Goal: Task Accomplishment & Management: Manage account settings

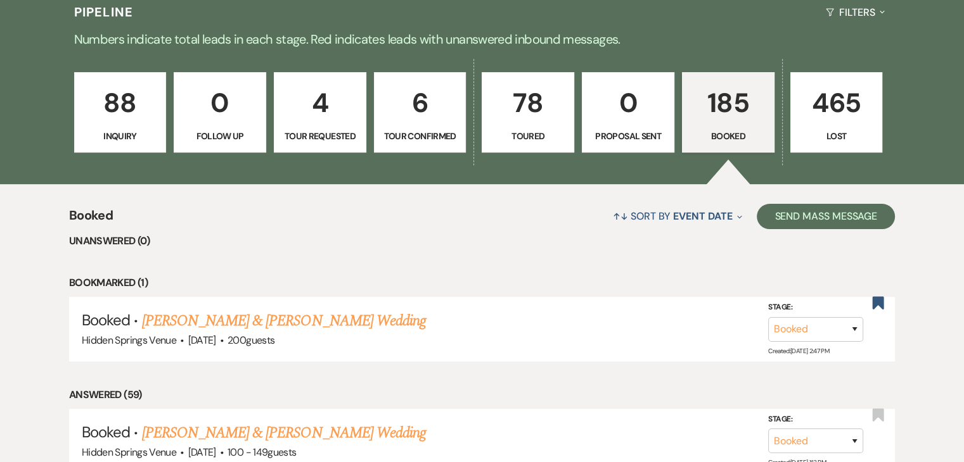
scroll to position [308, 0]
click at [370, 316] on link "[PERSON_NAME] & [PERSON_NAME] Wedding" at bounding box center [284, 321] width 284 height 23
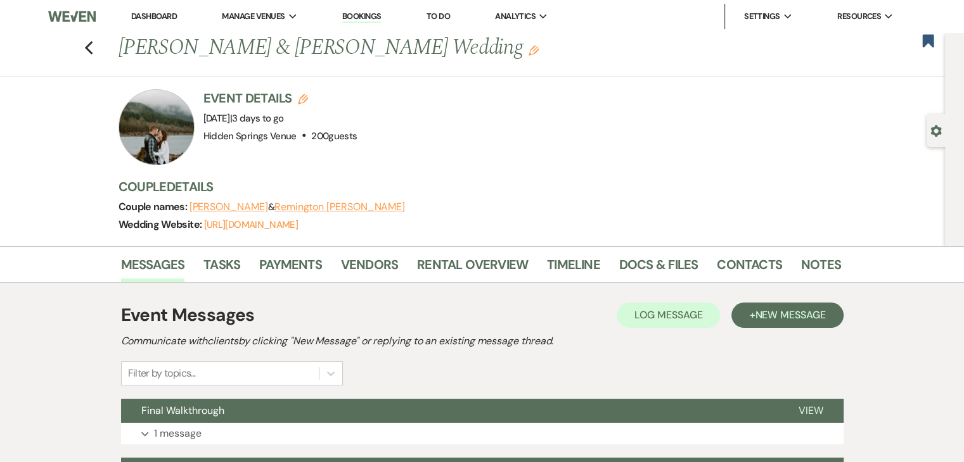
click at [167, 13] on link "Dashboard" at bounding box center [154, 16] width 46 height 11
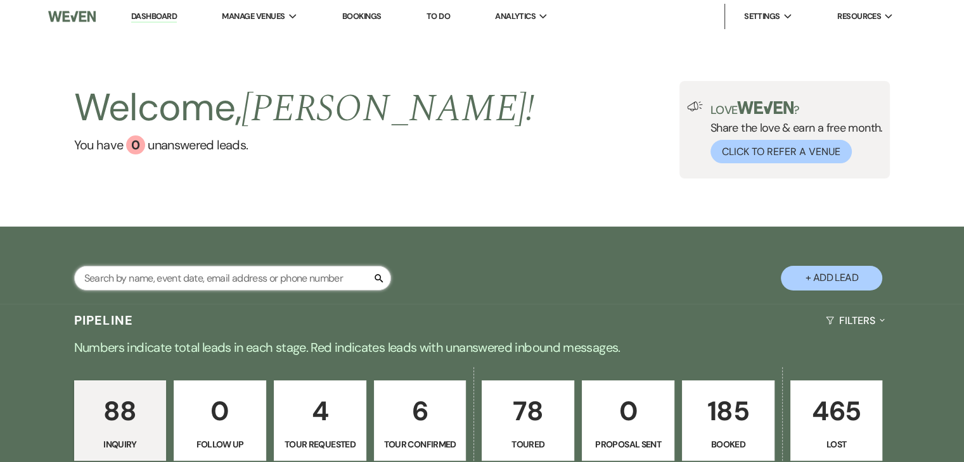
click at [286, 271] on input "text" at bounding box center [232, 278] width 317 height 25
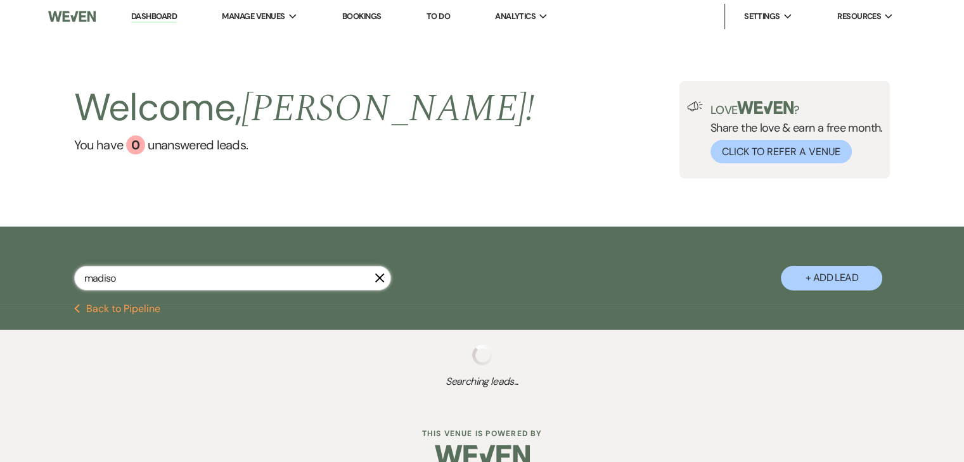
type input "madison"
select select "8"
select select "5"
select select "8"
select select "5"
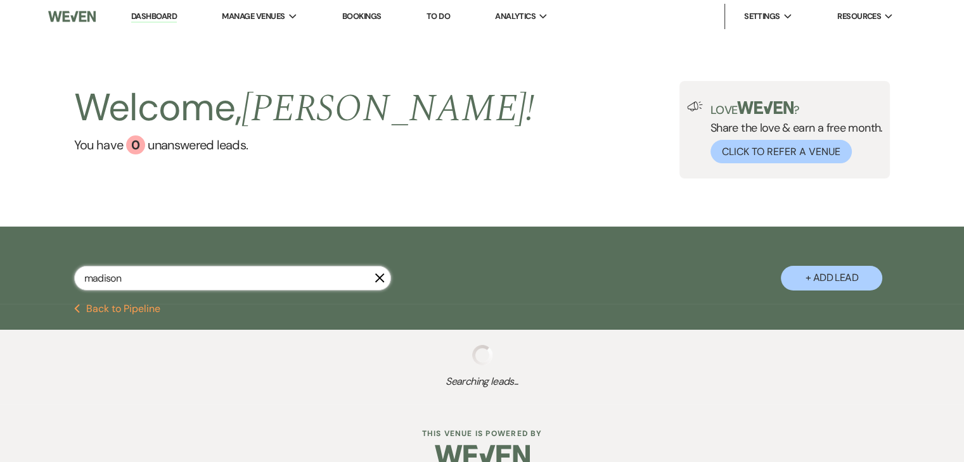
select select "8"
select select "5"
select select "8"
select select "5"
select select "8"
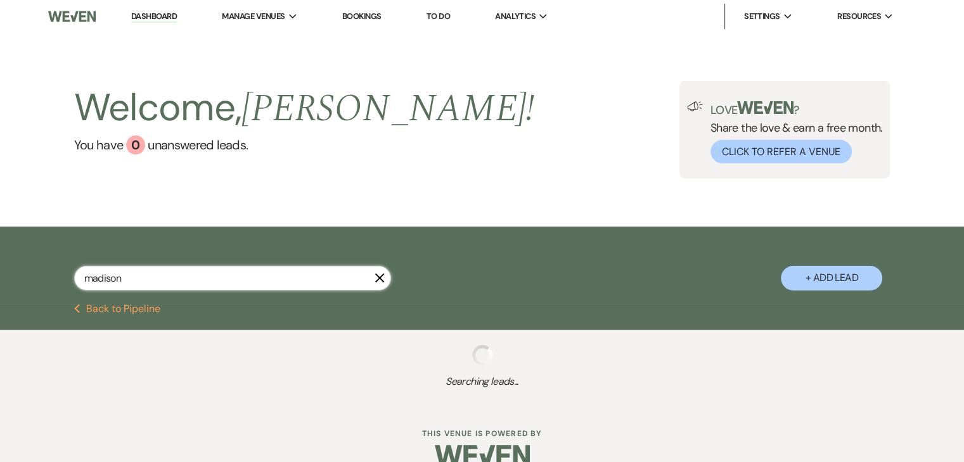
select select "5"
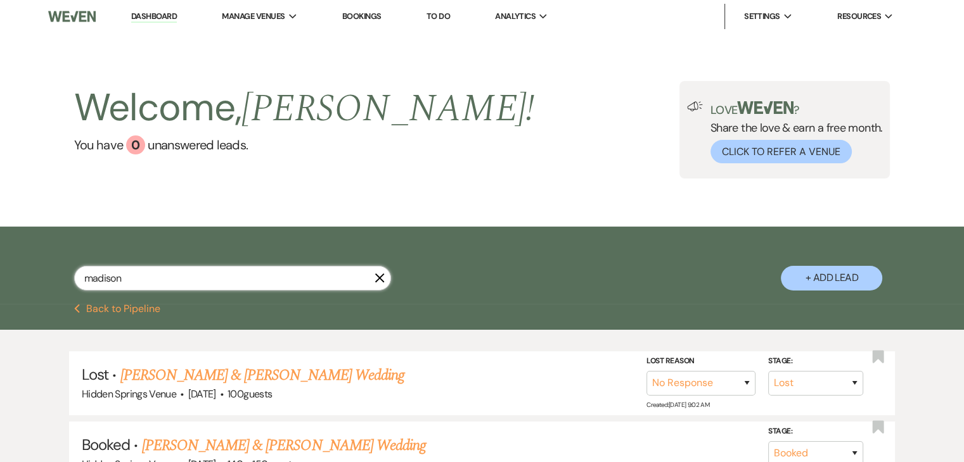
type input "madison"
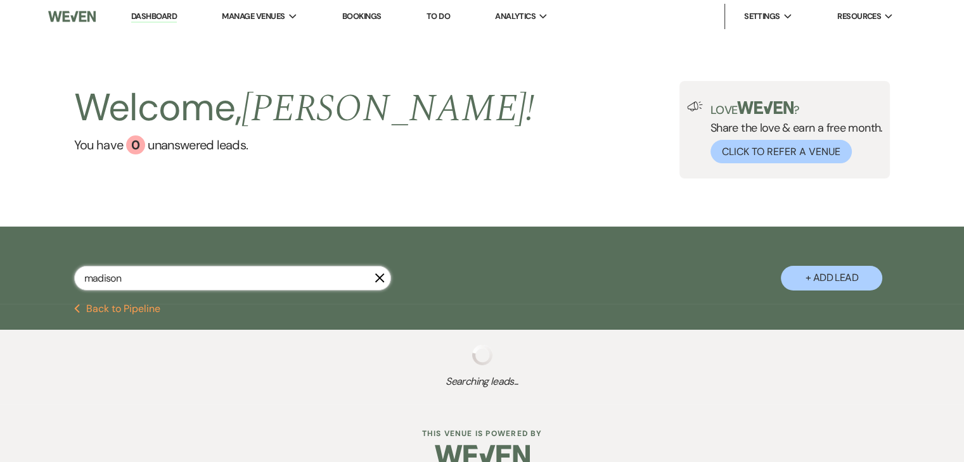
select select "8"
select select "5"
select select "8"
select select "5"
select select "8"
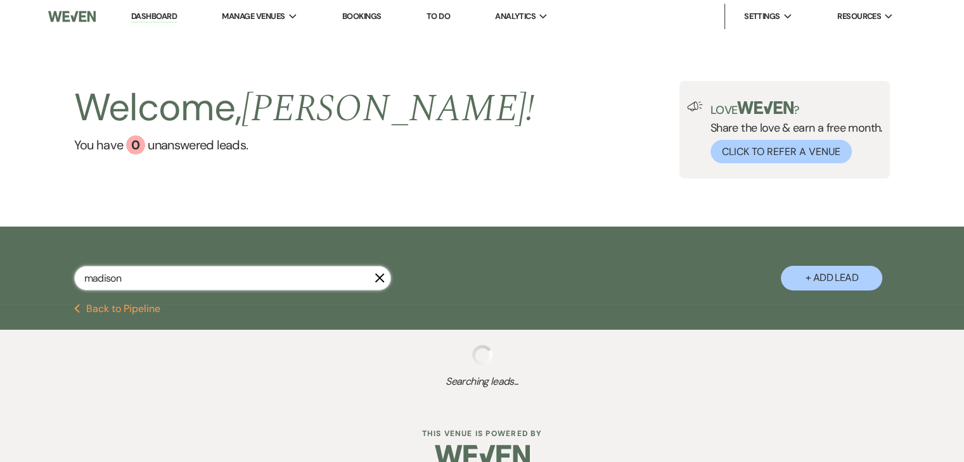
select select "5"
select select "8"
select select "5"
select select "8"
select select "5"
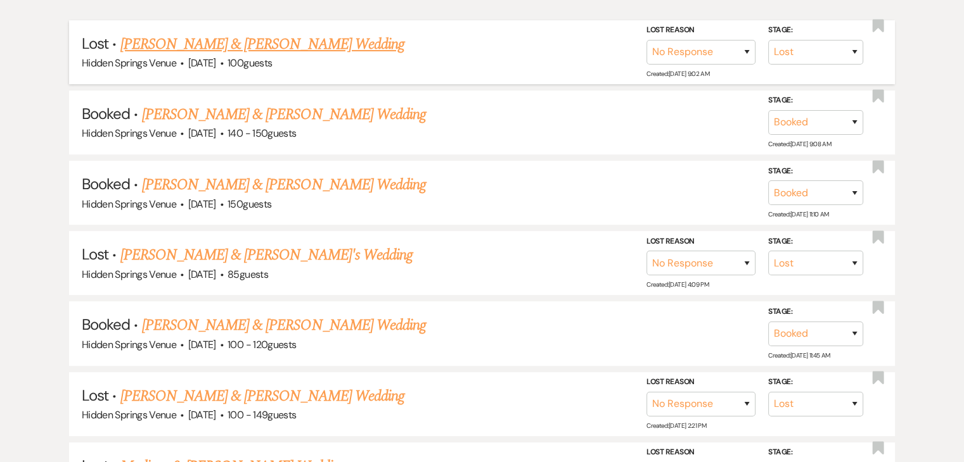
scroll to position [333, 0]
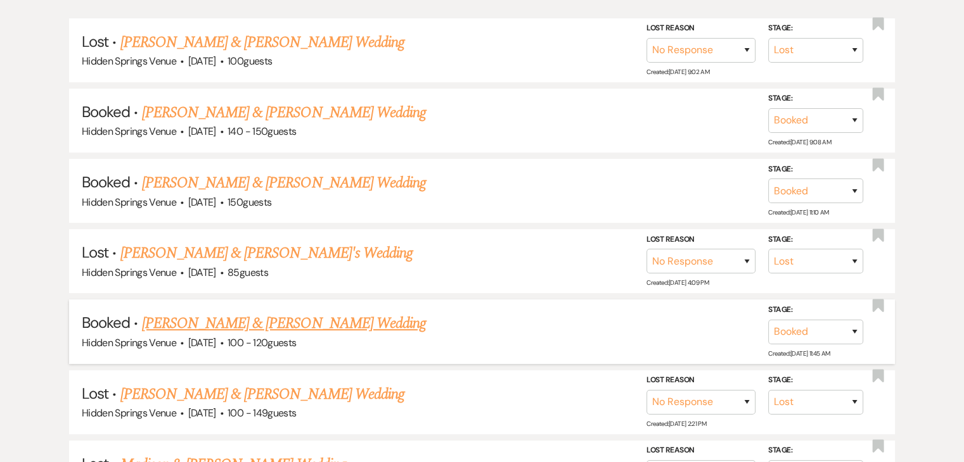
click at [307, 320] on link "[PERSON_NAME] & [PERSON_NAME] Wedding" at bounding box center [284, 323] width 284 height 23
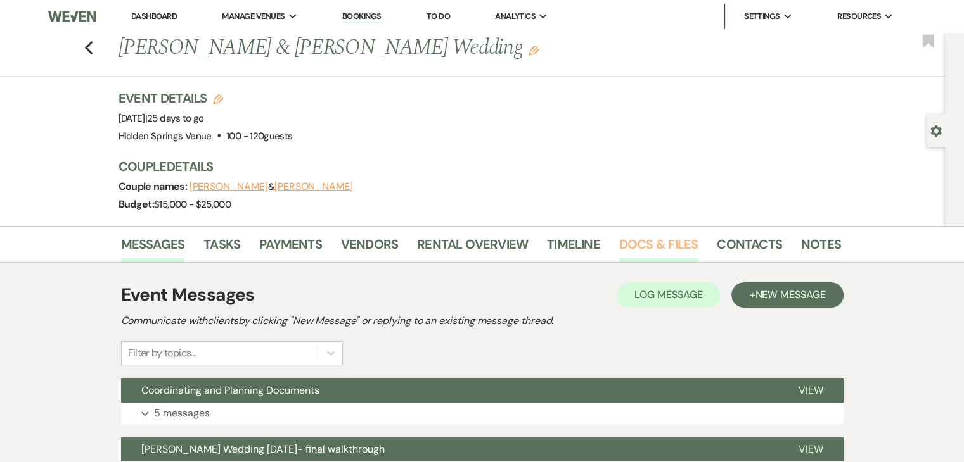
click at [643, 241] on link "Docs & Files" at bounding box center [658, 248] width 79 height 28
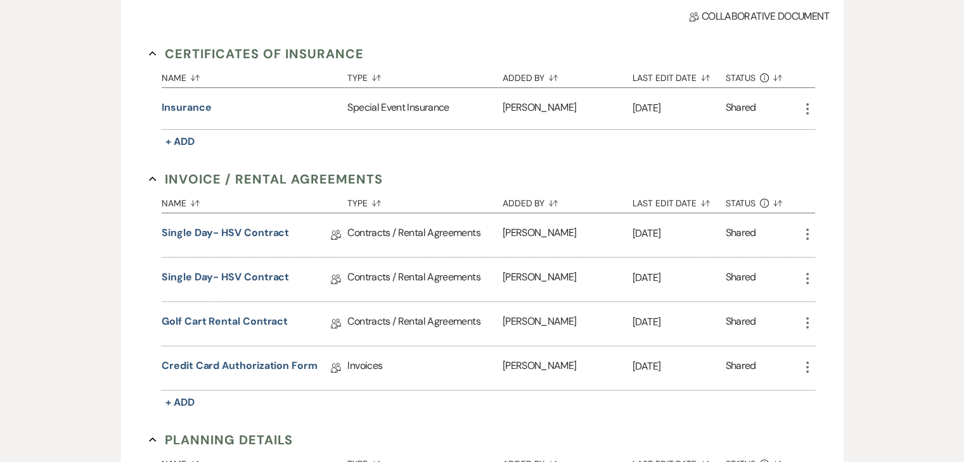
scroll to position [342, 0]
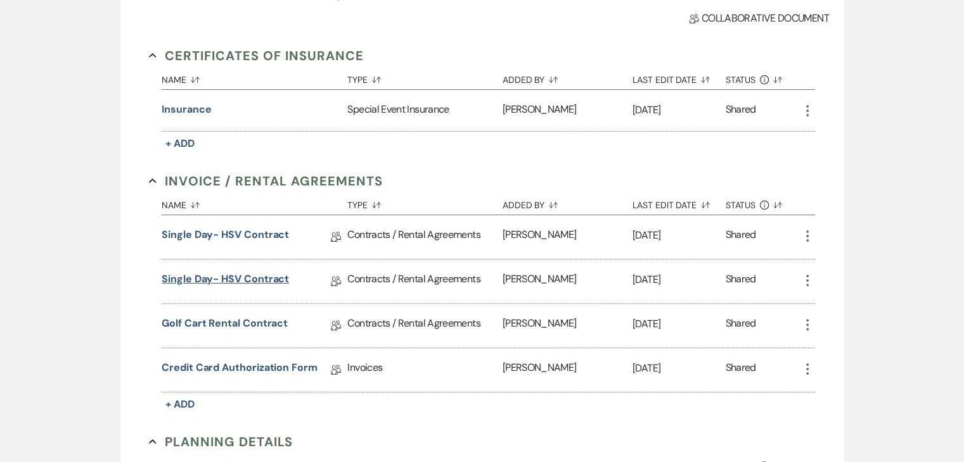
click at [266, 280] on link "Single Day- HSV Contract" at bounding box center [225, 282] width 127 height 20
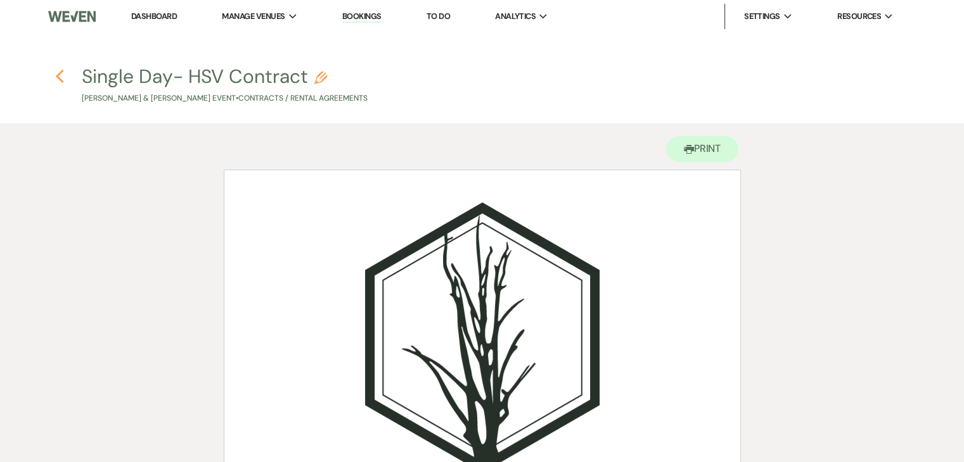
click at [61, 79] on icon "Previous" at bounding box center [60, 76] width 10 height 15
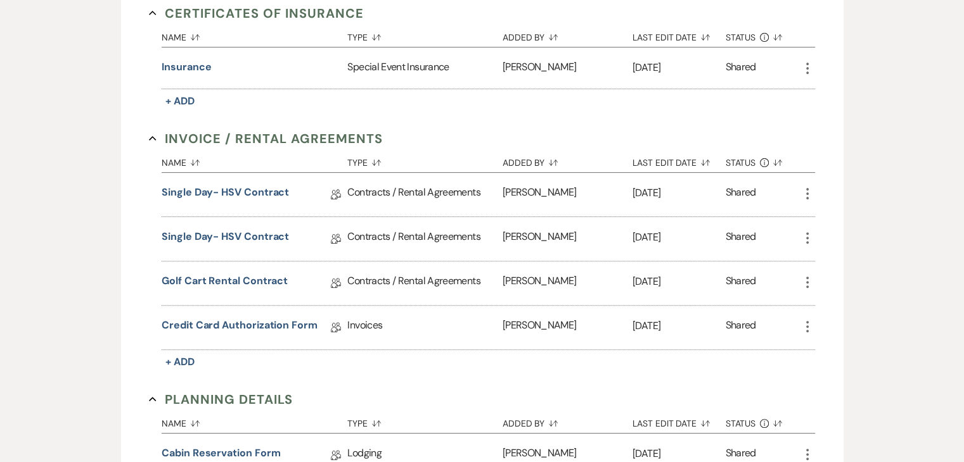
scroll to position [383, 0]
click at [299, 325] on link "Credit Card Authorization Form" at bounding box center [240, 329] width 156 height 20
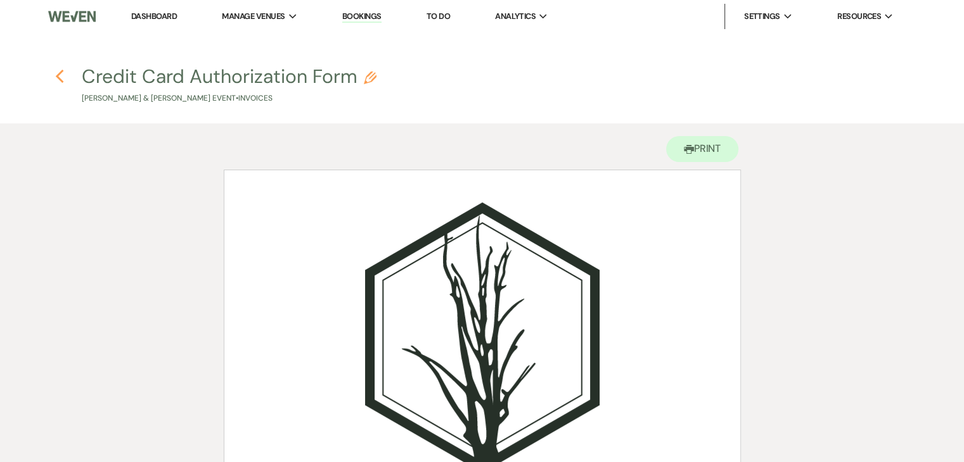
click at [61, 82] on use "button" at bounding box center [59, 77] width 8 height 14
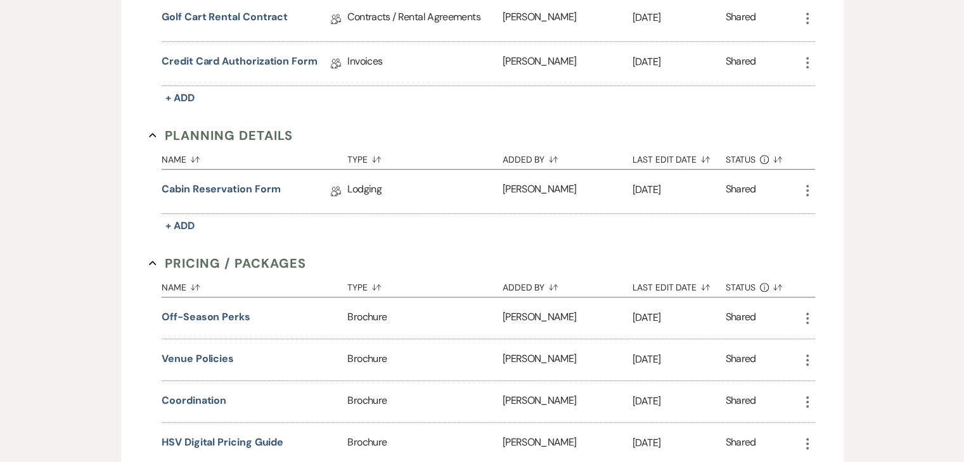
scroll to position [660, 0]
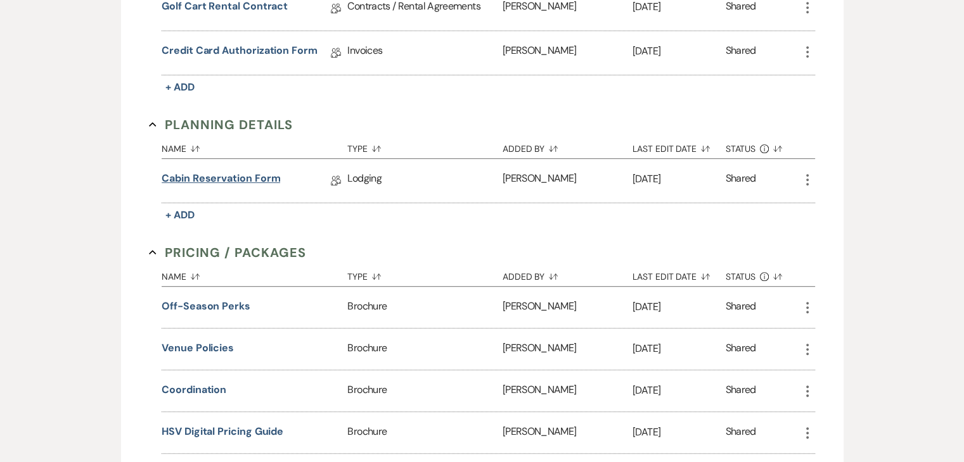
click at [261, 176] on link "Cabin Reservation Form" at bounding box center [221, 181] width 118 height 20
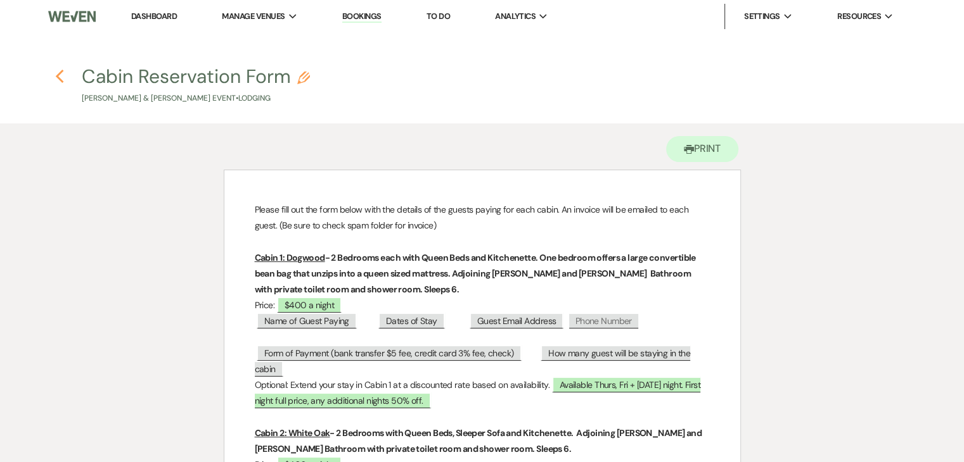
click at [60, 77] on icon "Previous" at bounding box center [60, 76] width 10 height 15
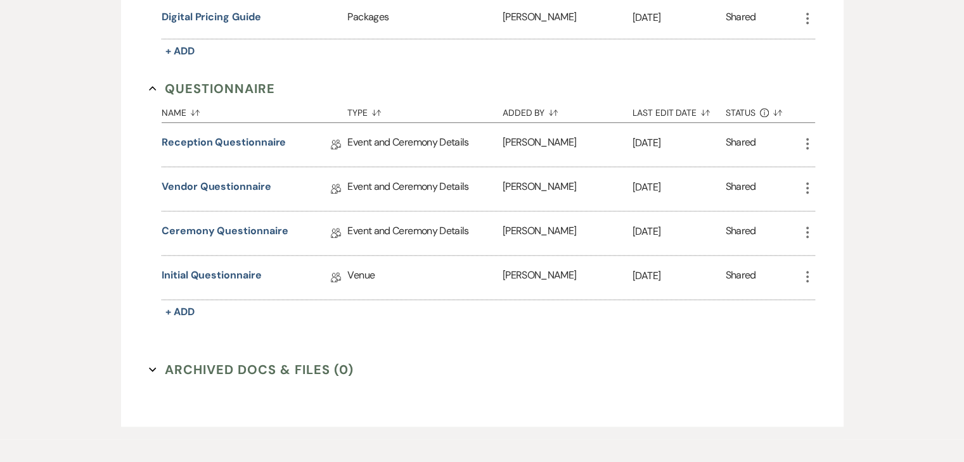
scroll to position [1161, 0]
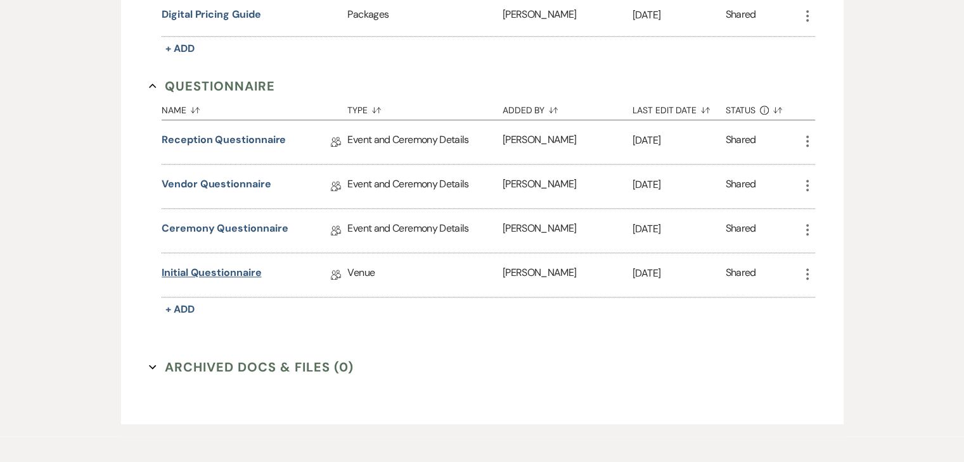
click at [234, 265] on link "Initial Questionnaire" at bounding box center [211, 275] width 99 height 20
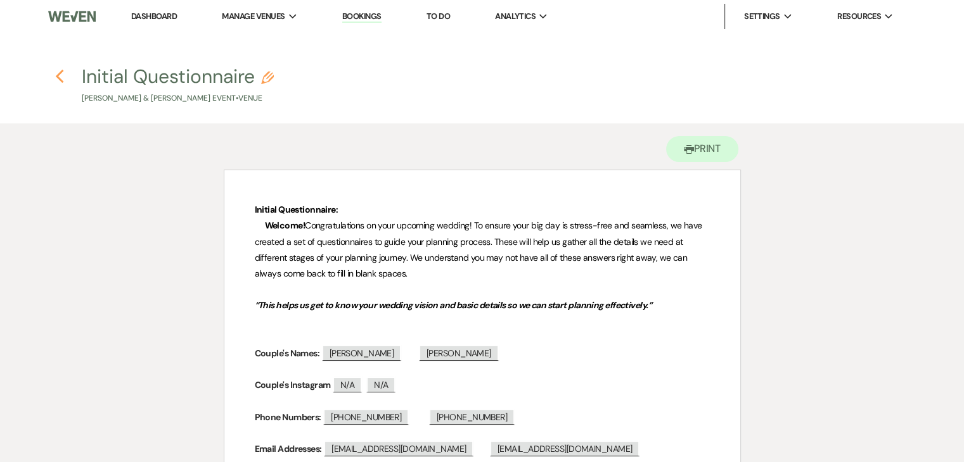
click at [63, 76] on icon "Previous" at bounding box center [60, 76] width 10 height 15
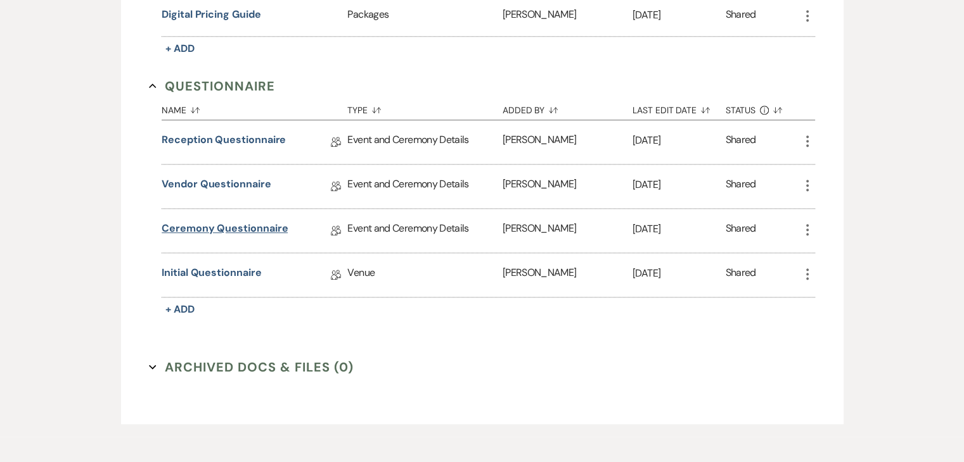
click at [238, 224] on link "Ceremony Questionnaire" at bounding box center [225, 231] width 126 height 20
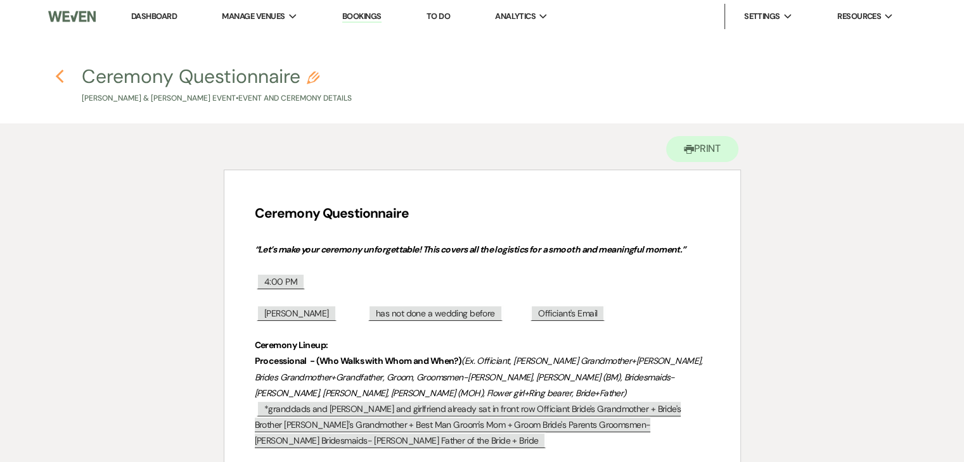
click at [61, 75] on icon "Previous" at bounding box center [60, 76] width 10 height 15
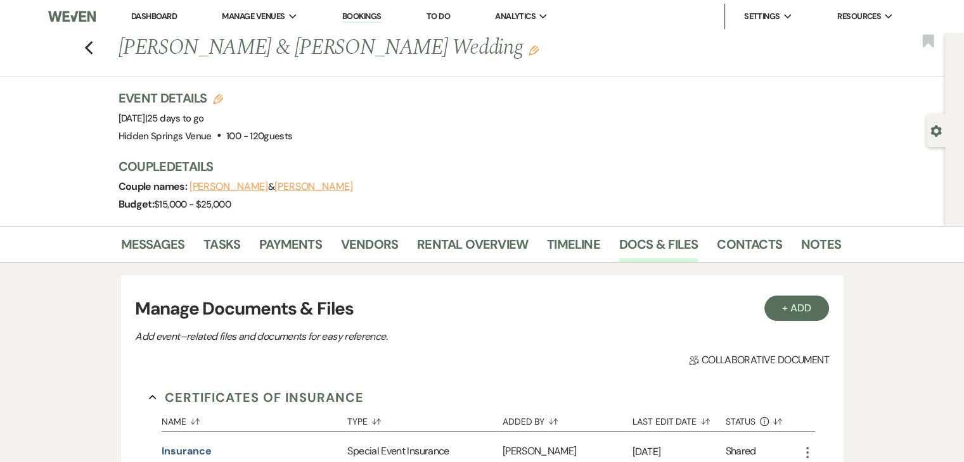
scroll to position [1161, 0]
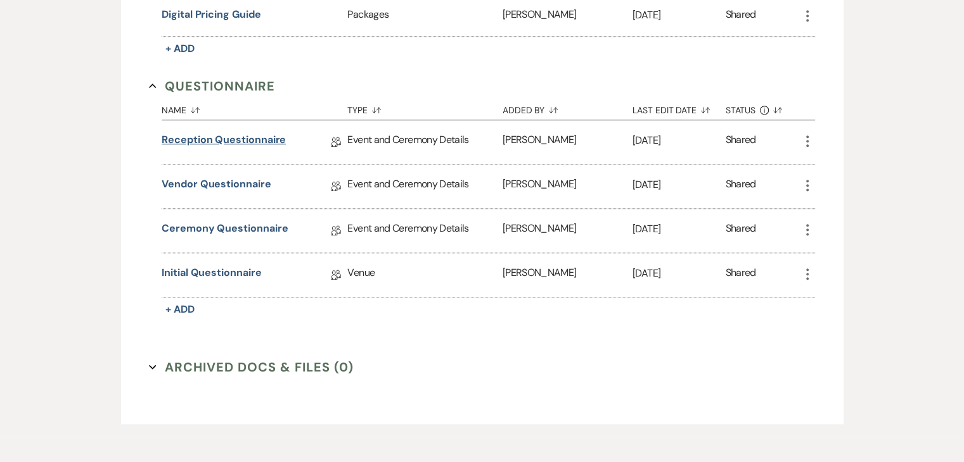
click at [230, 132] on link "Reception Questionnaire" at bounding box center [224, 142] width 124 height 20
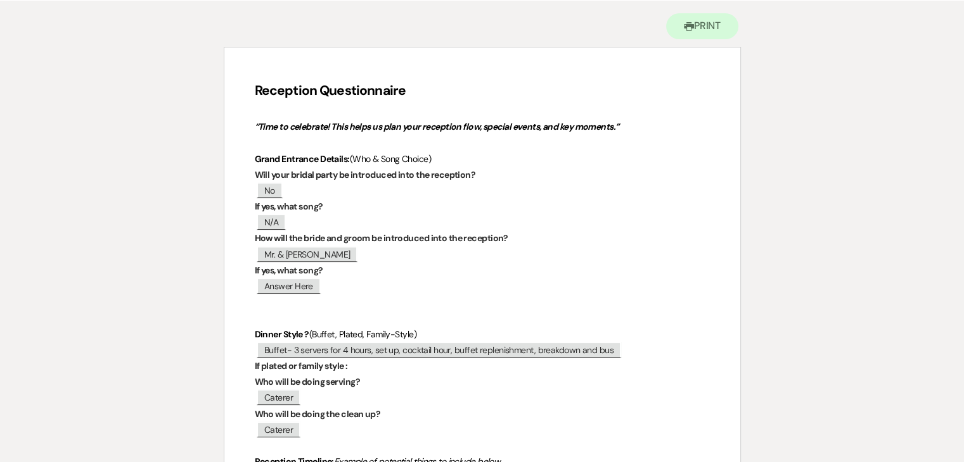
scroll to position [120, 0]
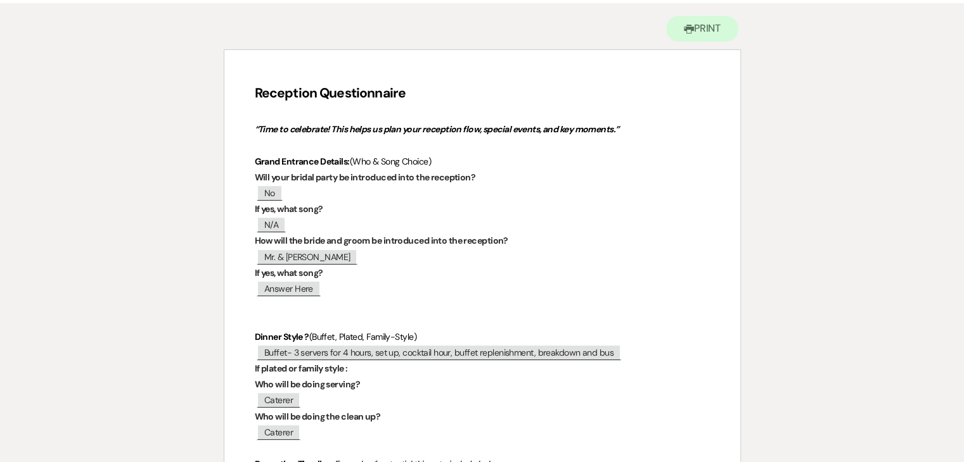
scroll to position [1161, 0]
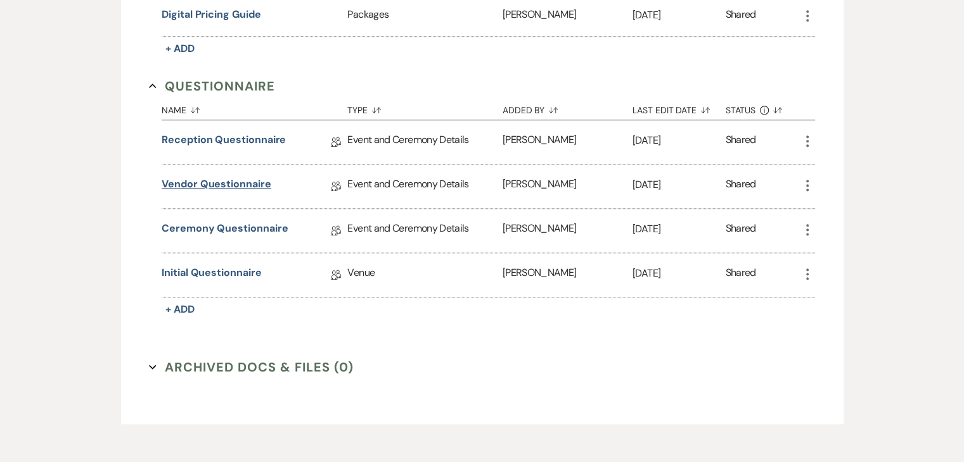
click at [236, 183] on link "Vendor Questionnaire" at bounding box center [216, 187] width 109 height 20
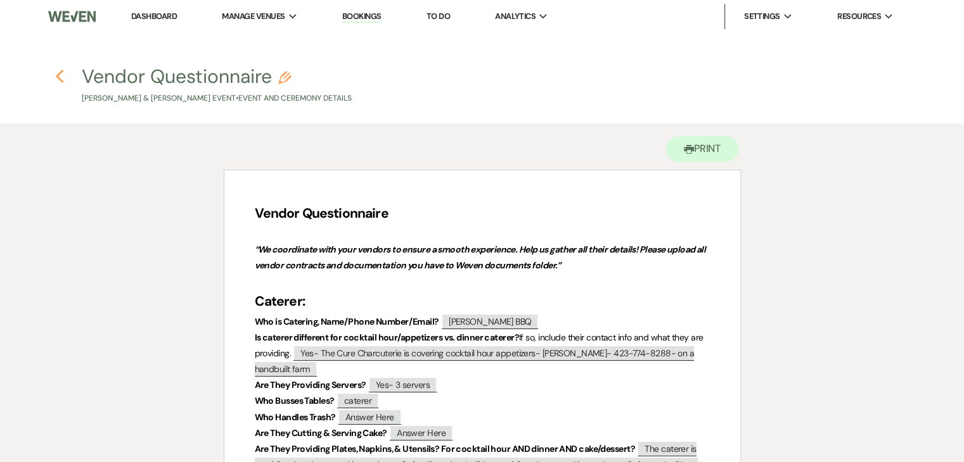
click at [58, 77] on use "button" at bounding box center [59, 77] width 8 height 14
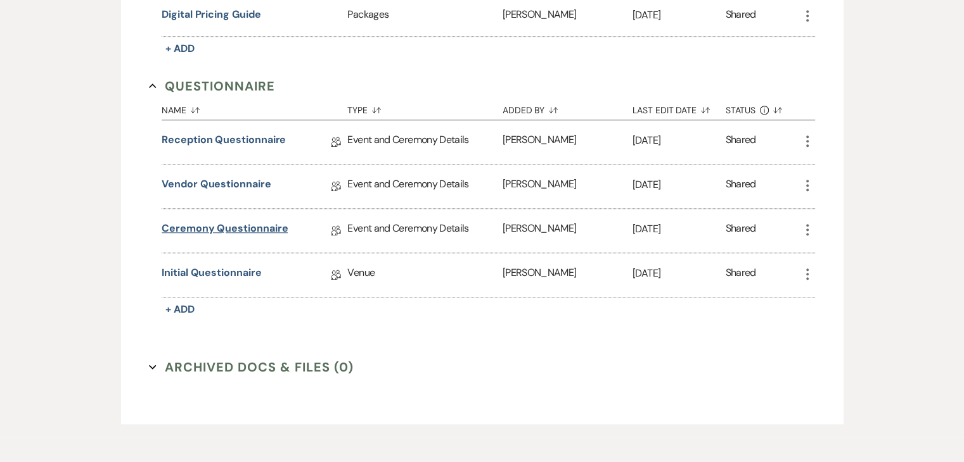
click at [215, 223] on link "Ceremony Questionnaire" at bounding box center [225, 231] width 126 height 20
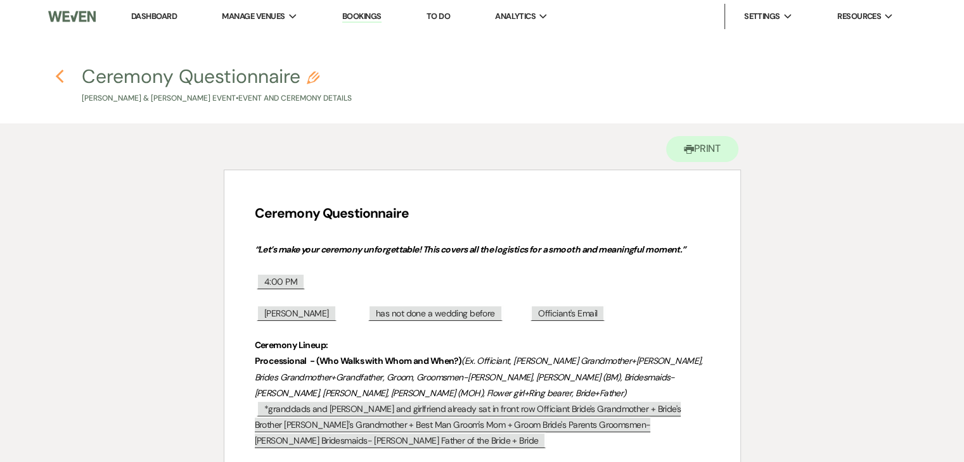
click at [59, 72] on icon "Previous" at bounding box center [60, 76] width 10 height 15
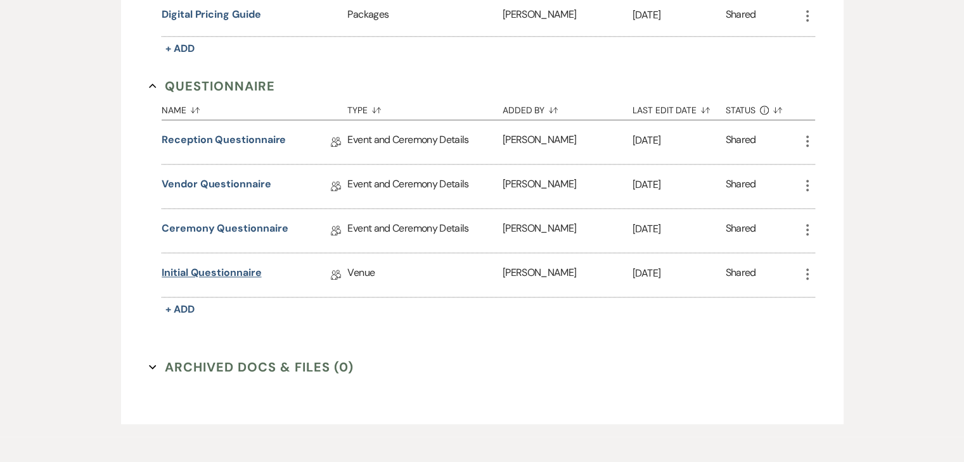
click at [227, 269] on link "Initial Questionnaire" at bounding box center [211, 275] width 99 height 20
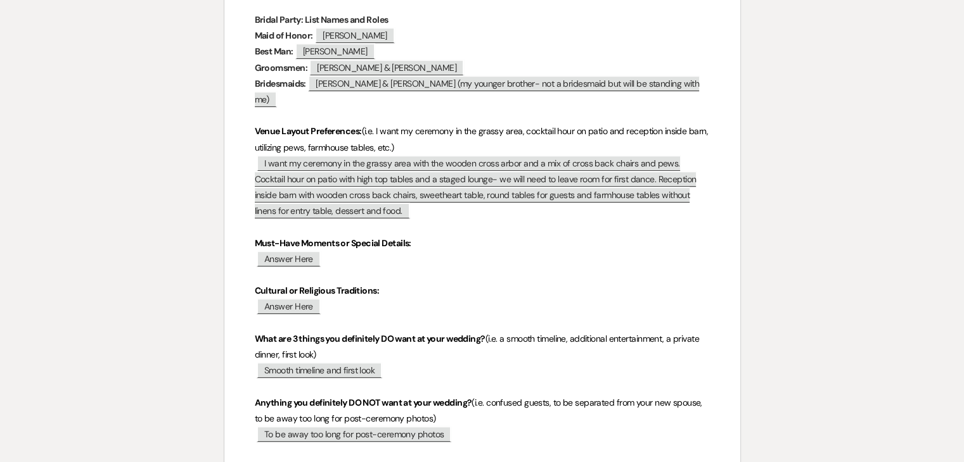
scroll to position [604, 0]
